Goal: Find specific page/section: Find specific page/section

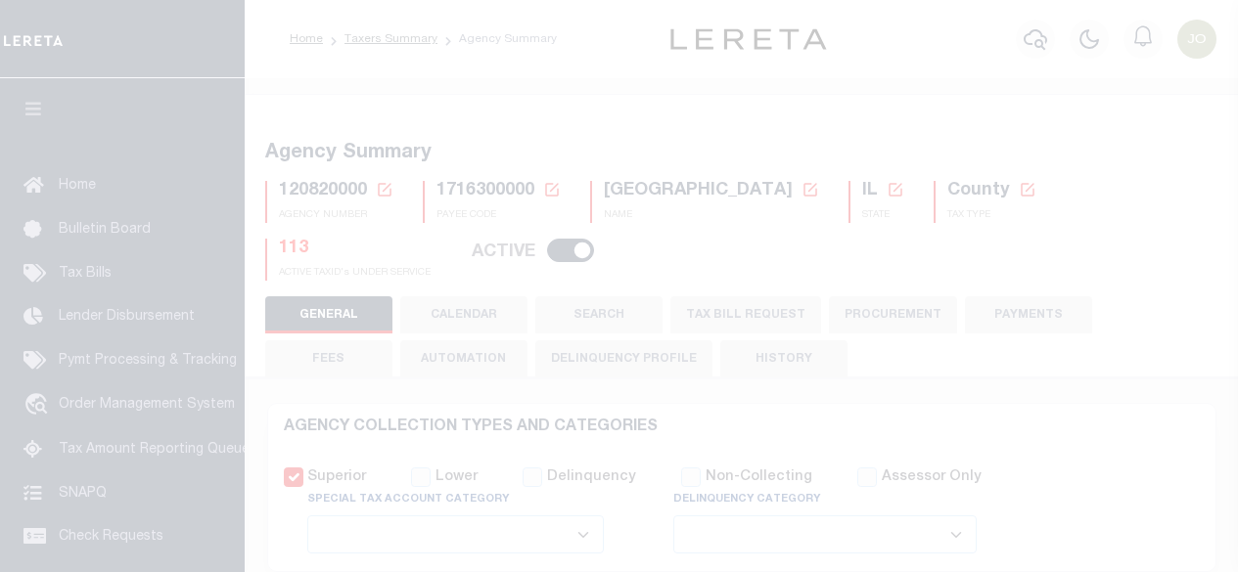
select select
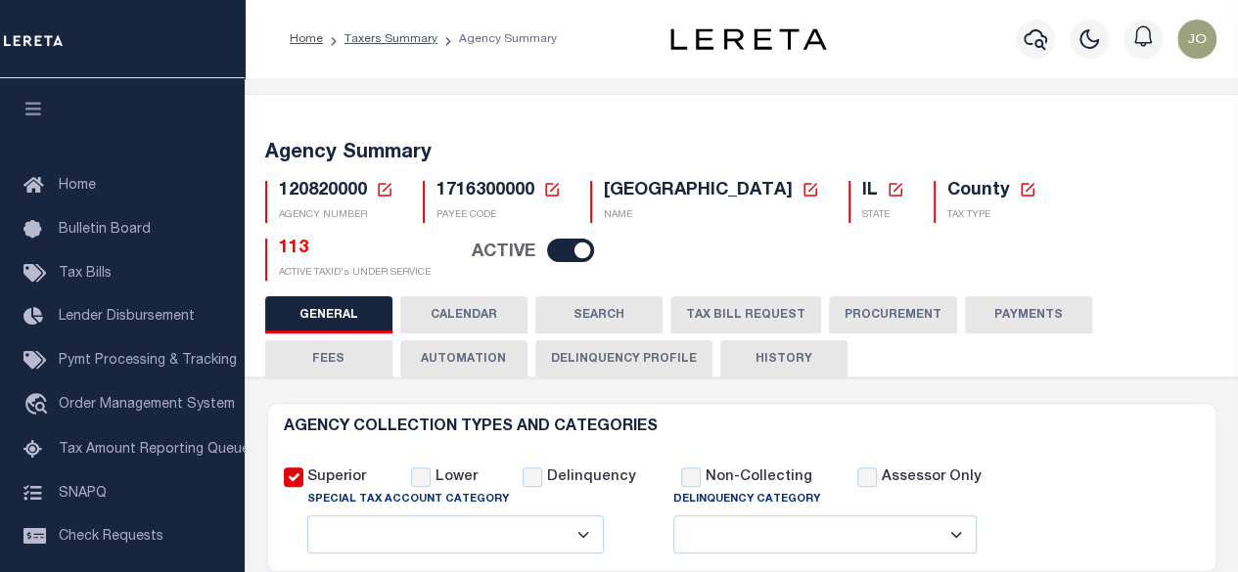
click at [382, 190] on icon at bounding box center [385, 190] width 14 height 14
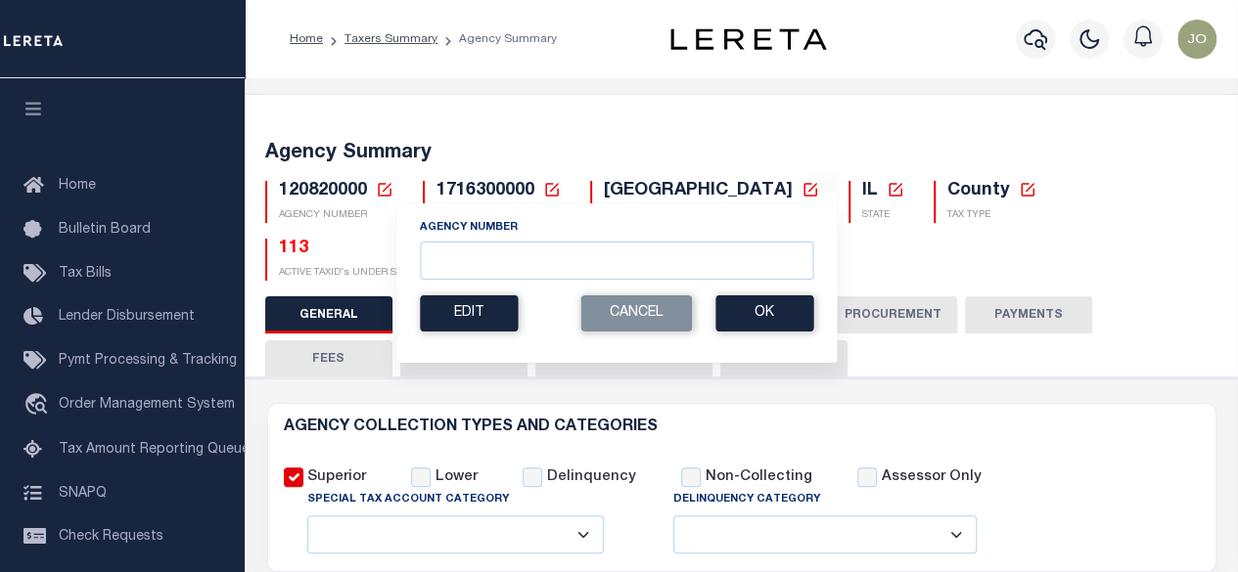
click at [493, 138] on div "Agency Summary 120820000 Agency Number Edit Cancel Ok New Agency Number Cancel …" at bounding box center [742, 207] width 1000 height 178
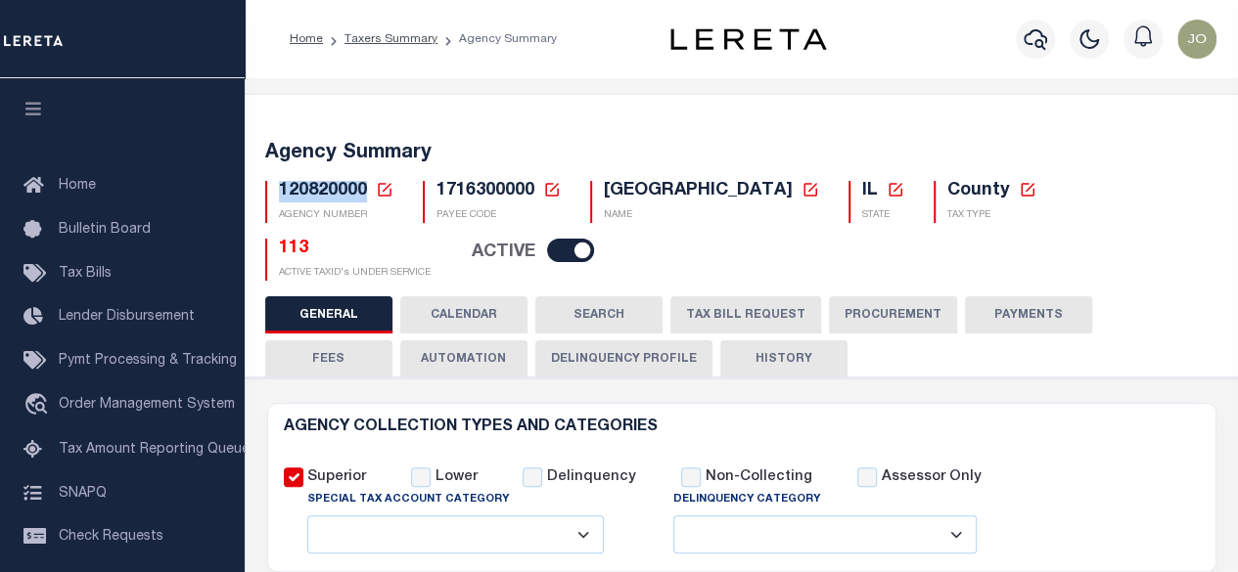
drag, startPoint x: 348, startPoint y: 201, endPoint x: 274, endPoint y: 199, distance: 74.4
click at [274, 199] on div "120820000 Agency Number Edit Cancel Ok New Agency Number Cancel Ok" at bounding box center [329, 202] width 128 height 42
copy span "120820000"
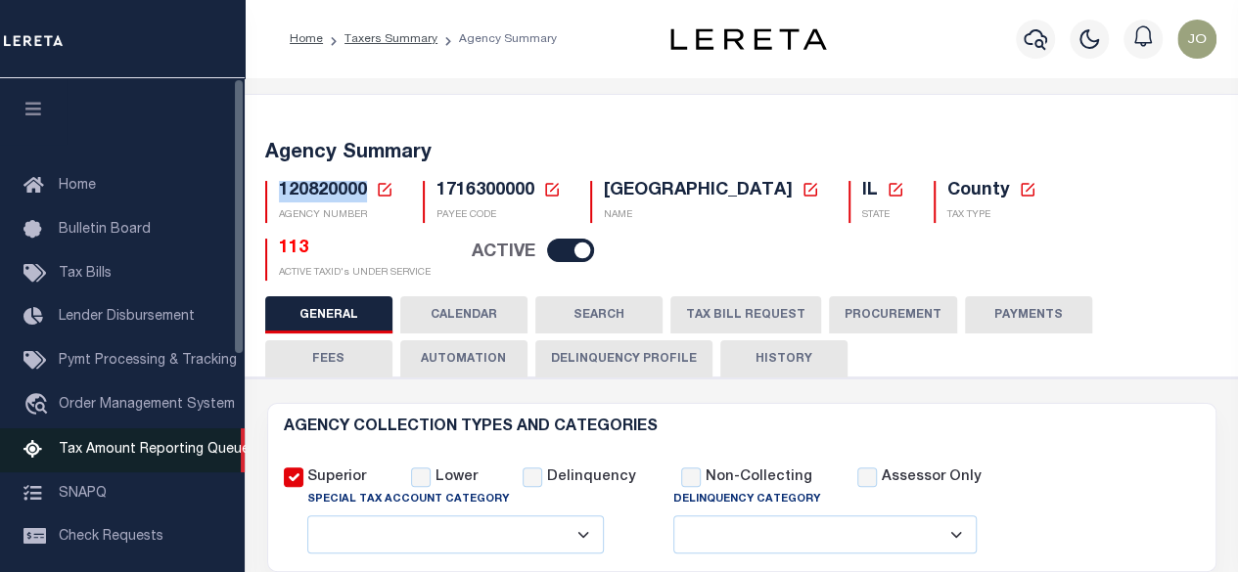
click at [157, 447] on link "Tax Amount Reporting Queue" at bounding box center [122, 450] width 245 height 44
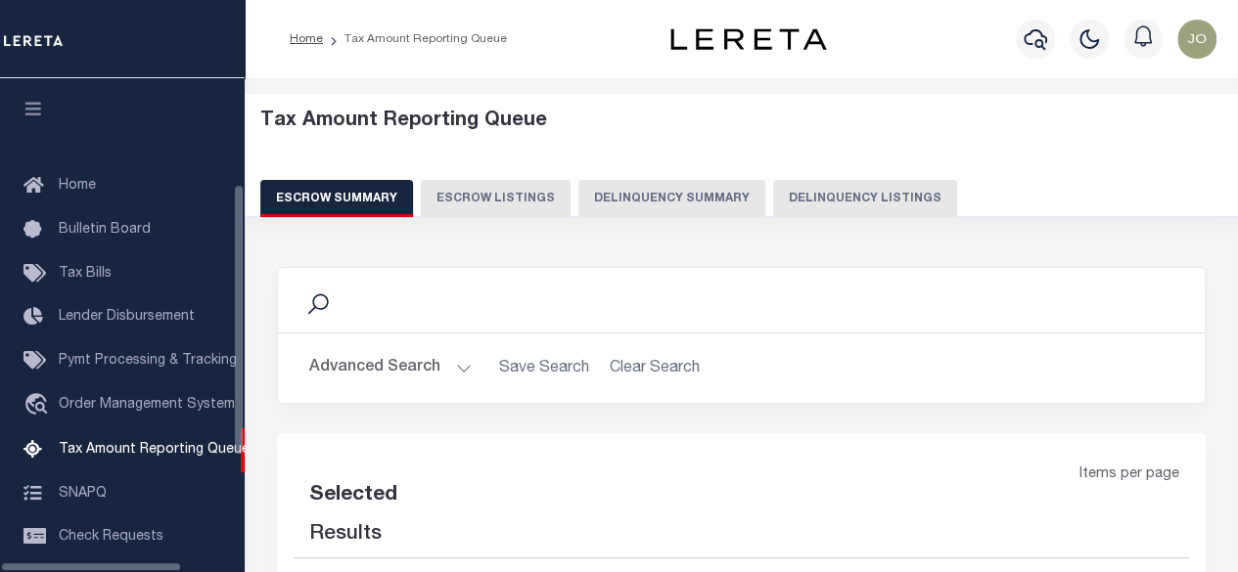
scroll to position [200, 0]
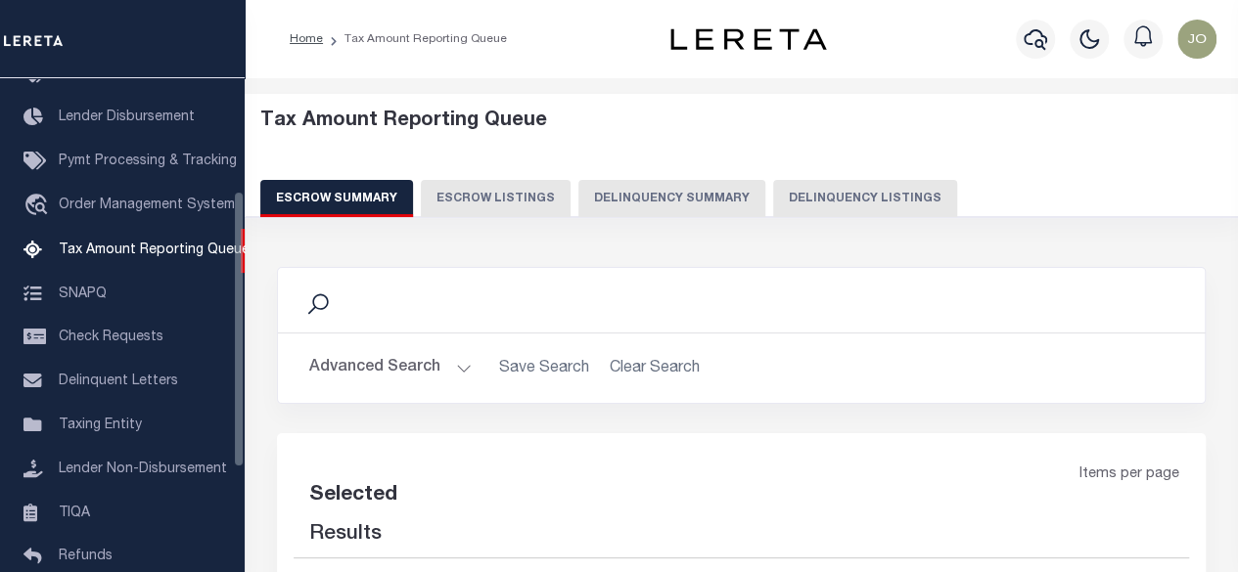
click at [683, 185] on button "Delinquency Summary" at bounding box center [671, 198] width 187 height 37
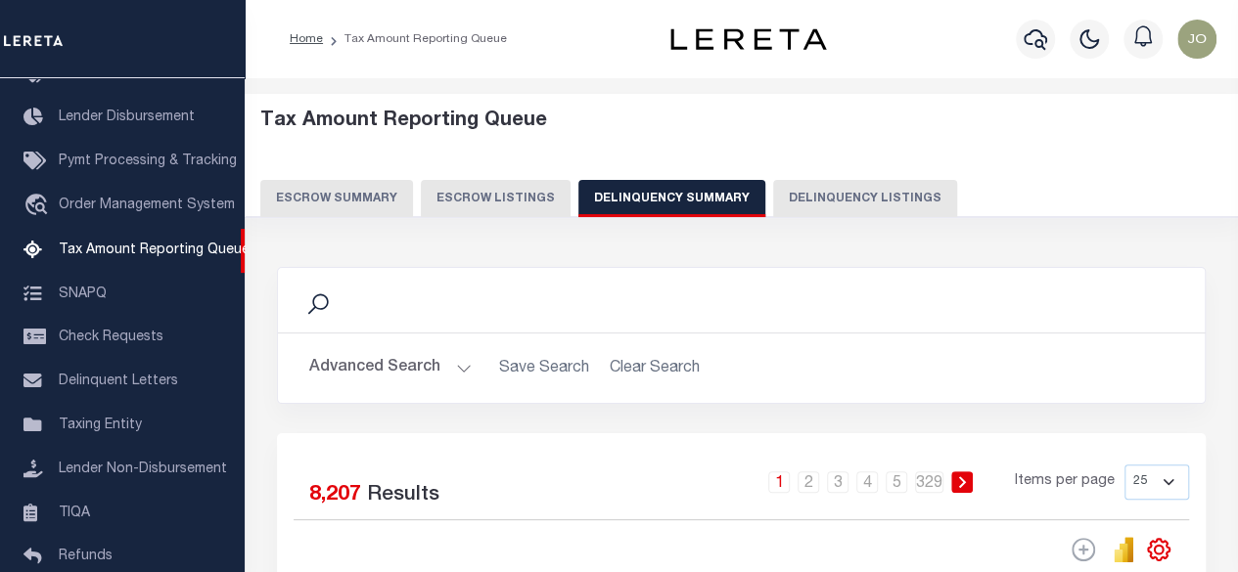
click at [410, 361] on button "Advanced Search" at bounding box center [390, 368] width 162 height 38
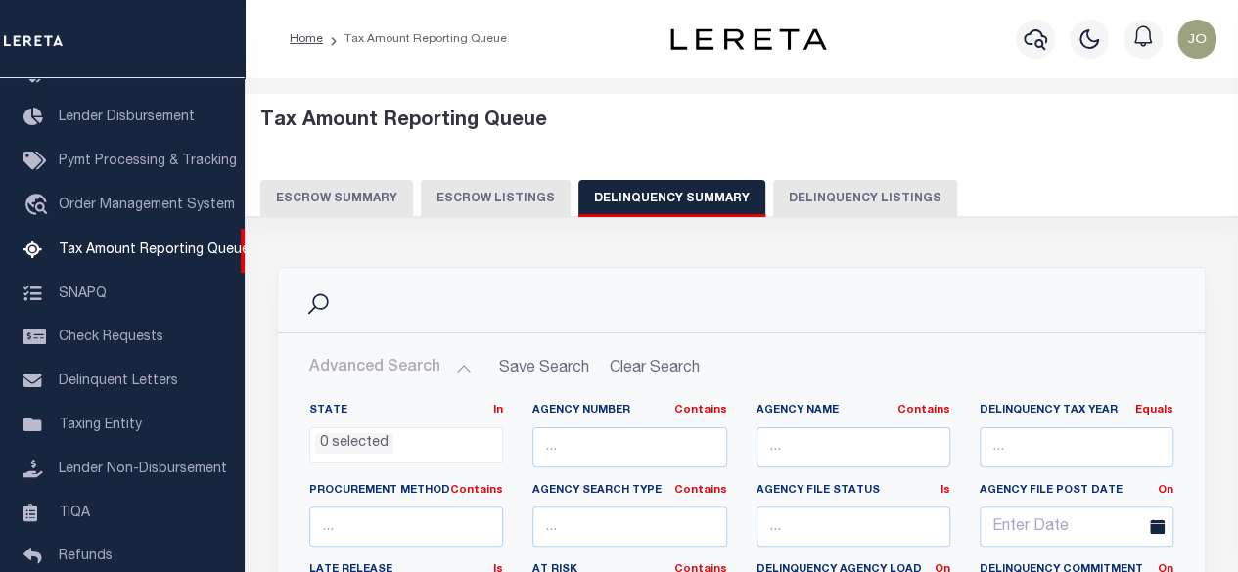
scroll to position [293, 0]
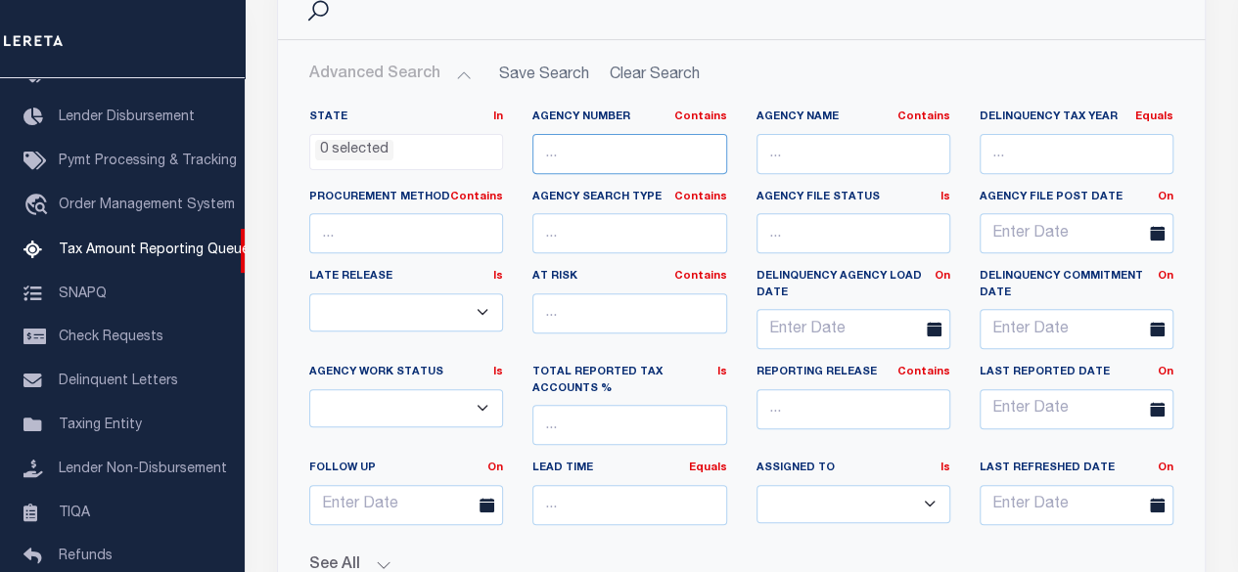
click at [650, 163] on input "text" at bounding box center [629, 154] width 194 height 40
paste input "120820000"
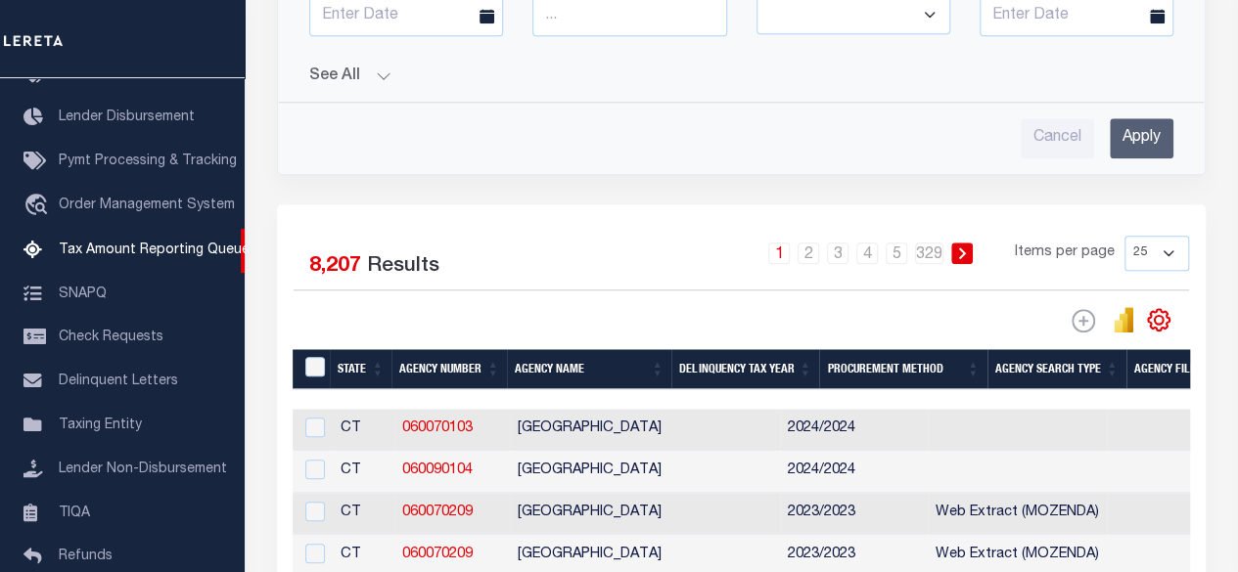
type input "120820000"
click at [1145, 133] on input "Apply" at bounding box center [1141, 138] width 64 height 40
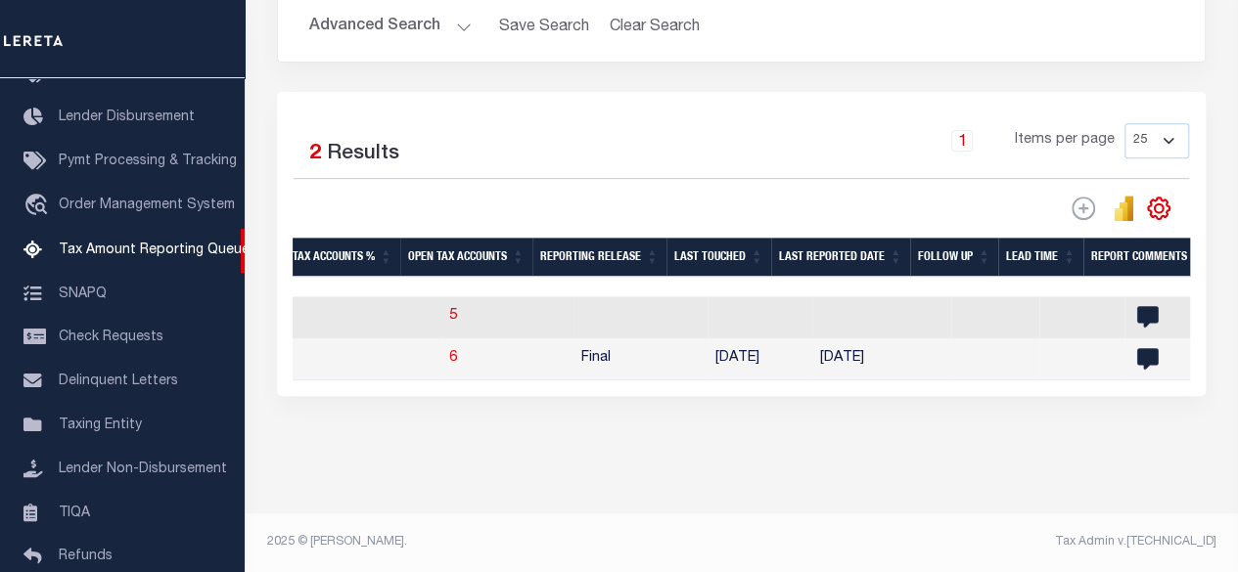
scroll to position [0, 0]
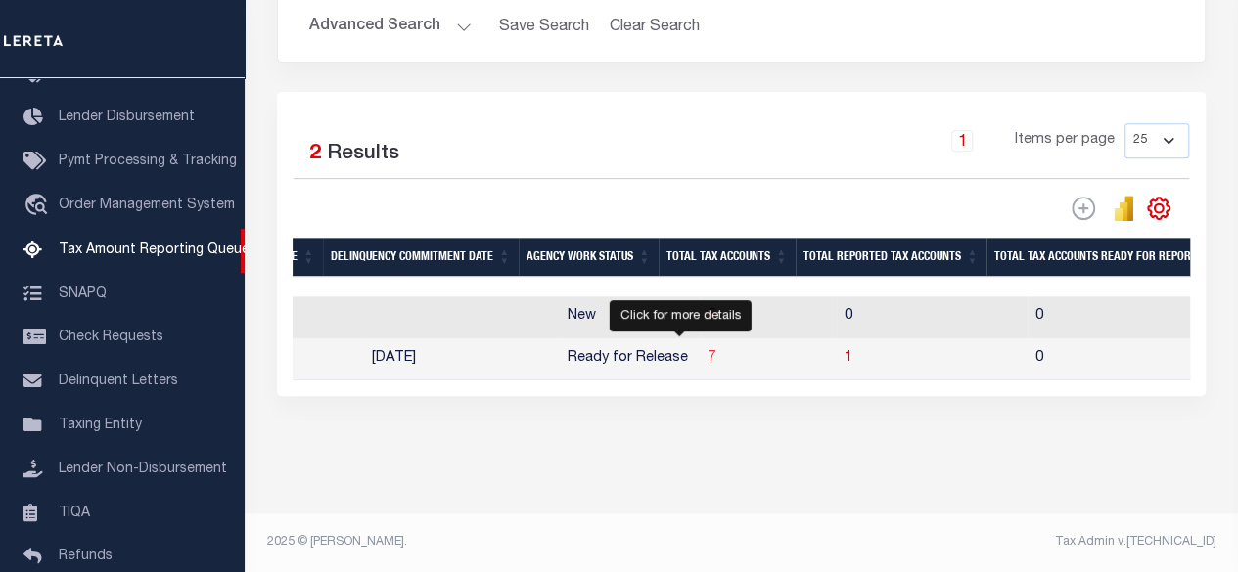
click at [707, 351] on span "7" at bounding box center [711, 358] width 8 height 14
select select "100"
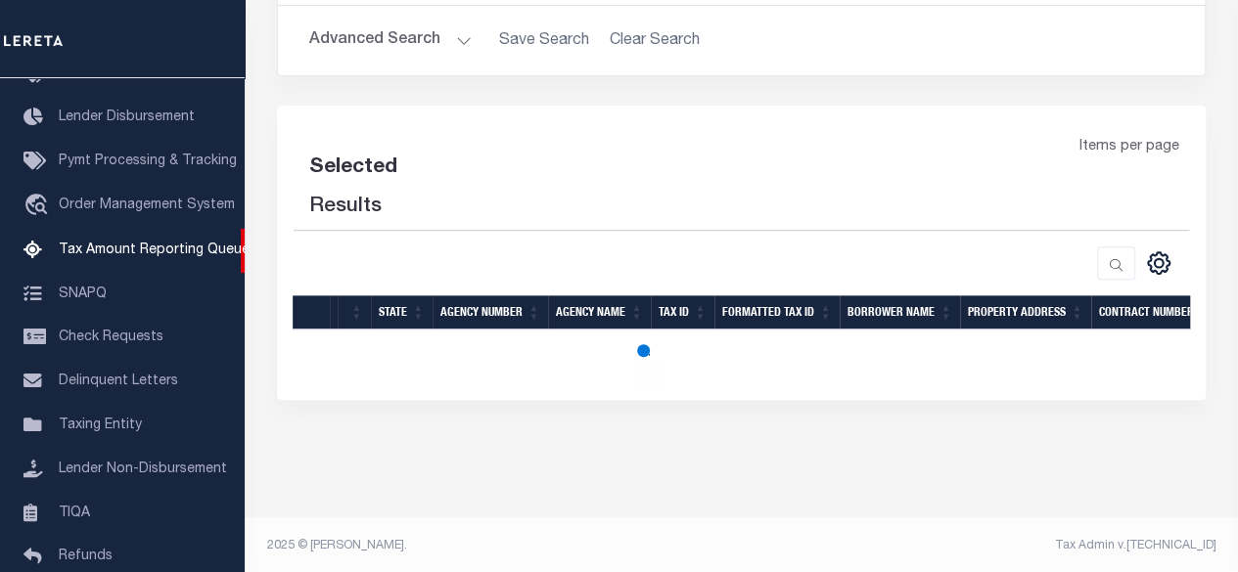
select select "100"
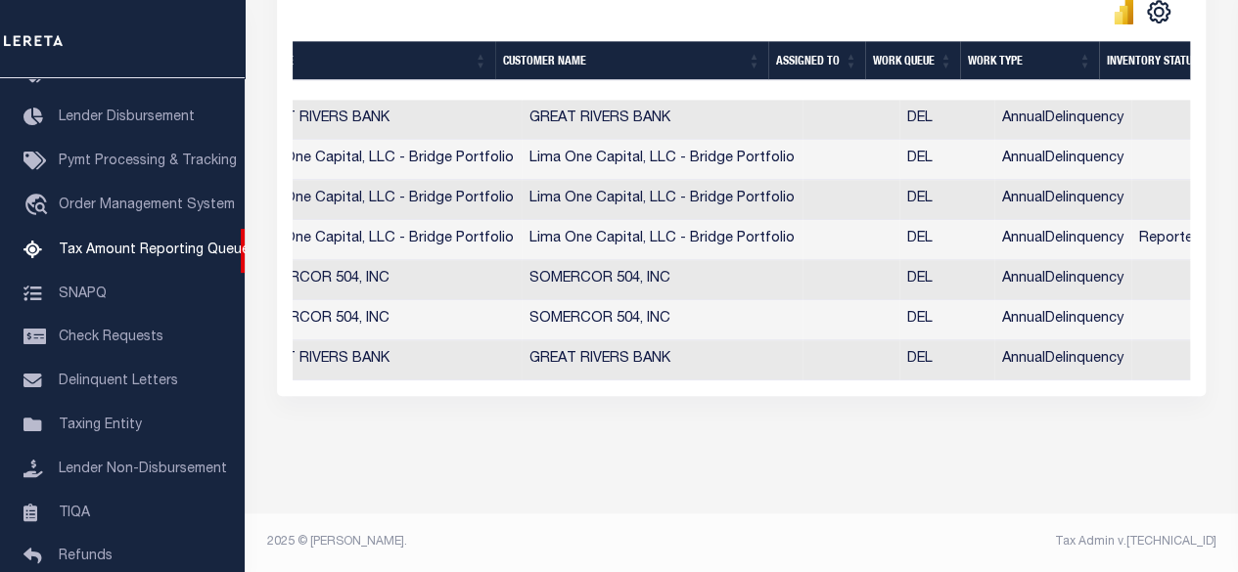
scroll to position [0, 2377]
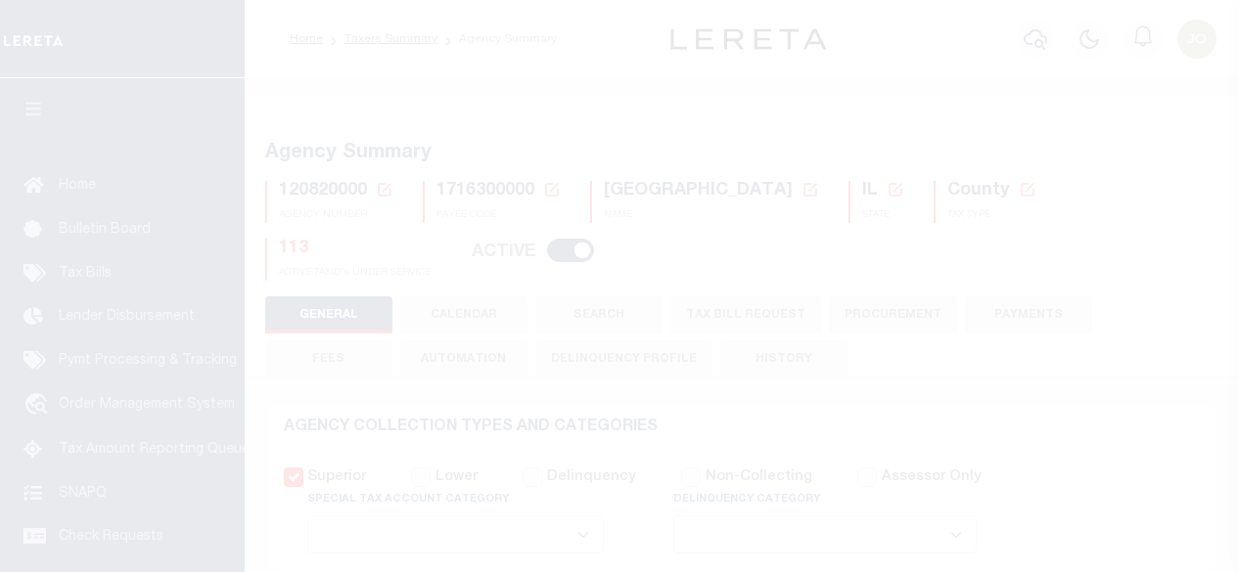
select select
